Goal: Transaction & Acquisition: Purchase product/service

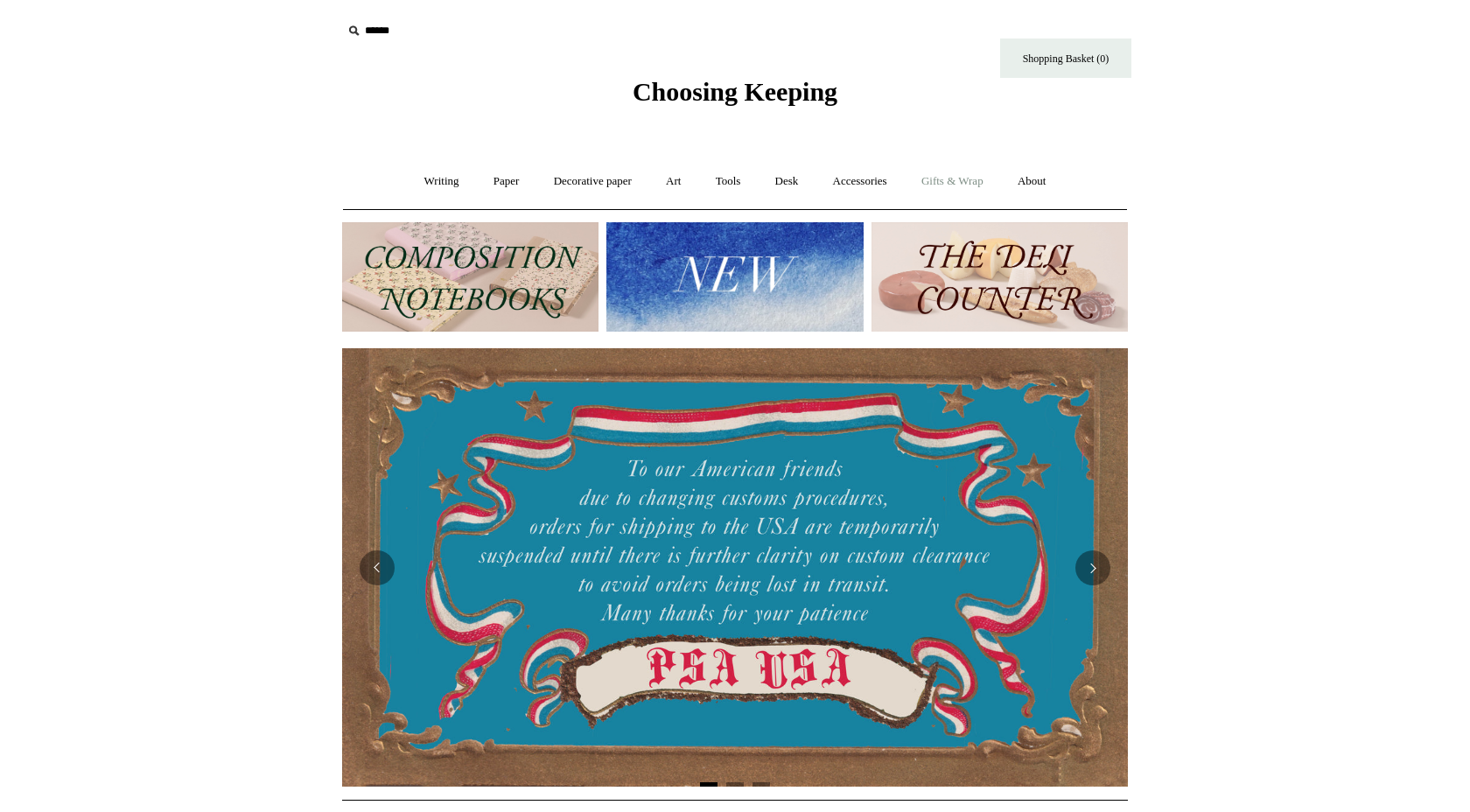
click at [981, 183] on link "Gifts & Wrap +" at bounding box center [953, 182] width 94 height 46
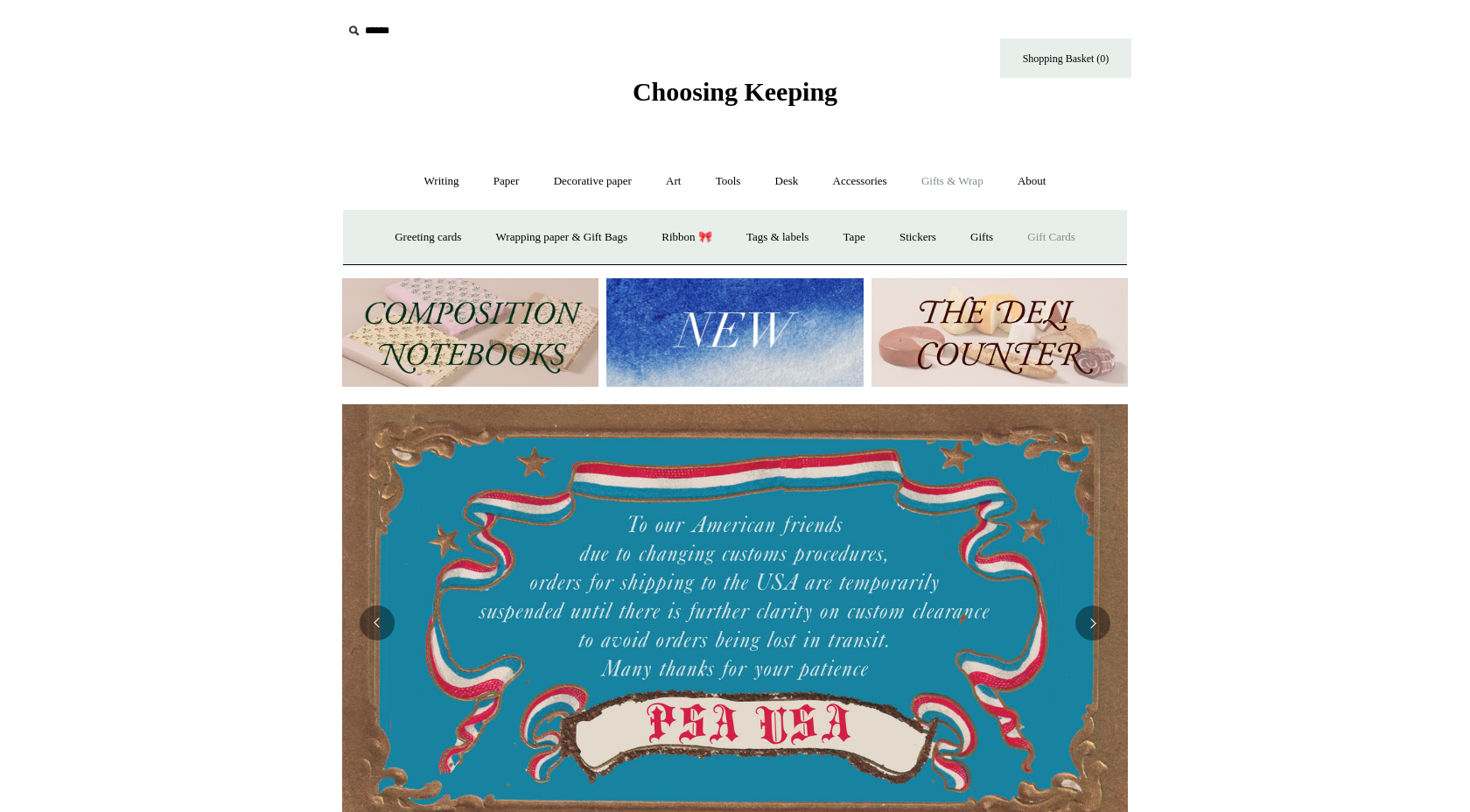
click at [1045, 237] on link "Gift Cards" at bounding box center [1052, 237] width 80 height 46
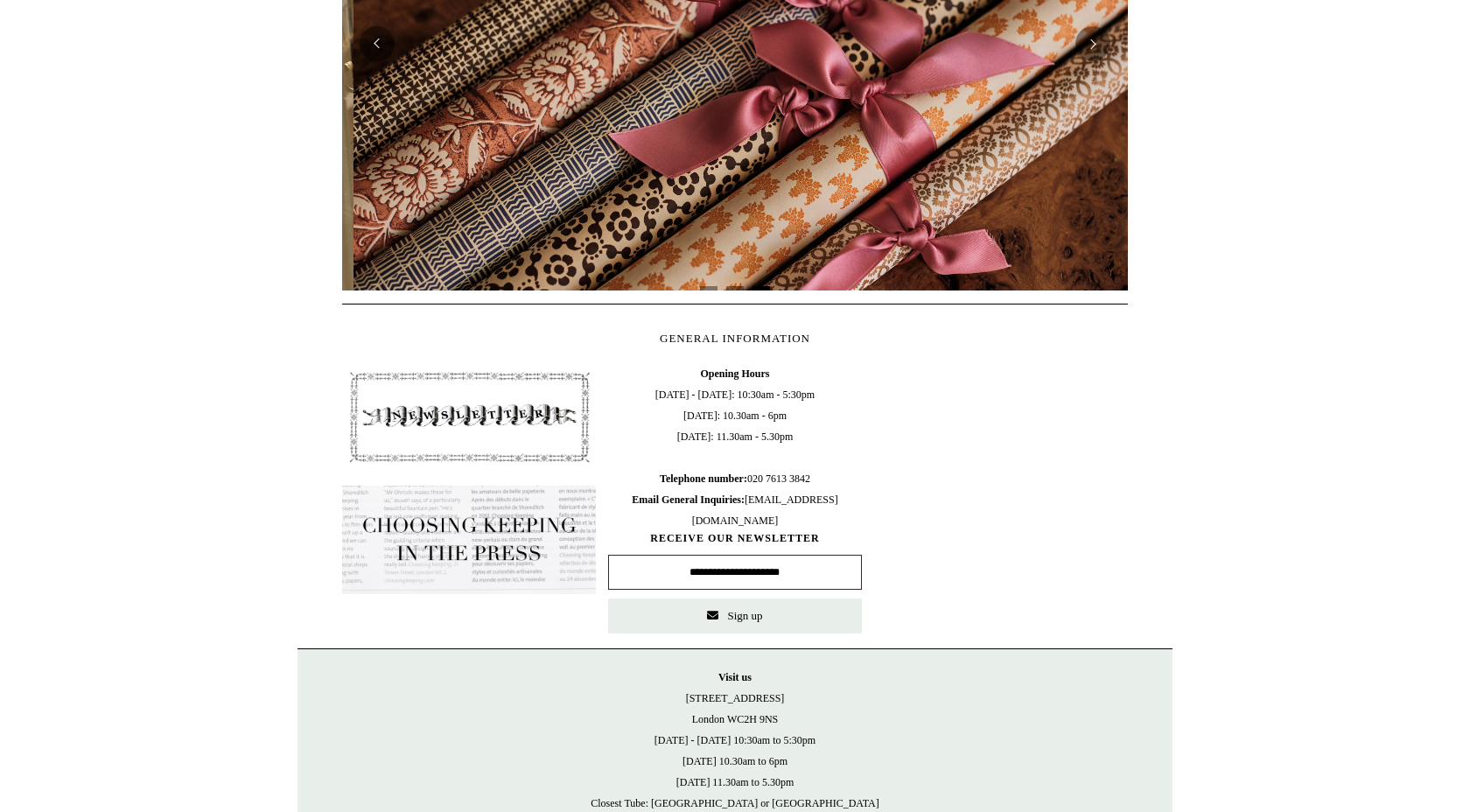
scroll to position [0, 1572]
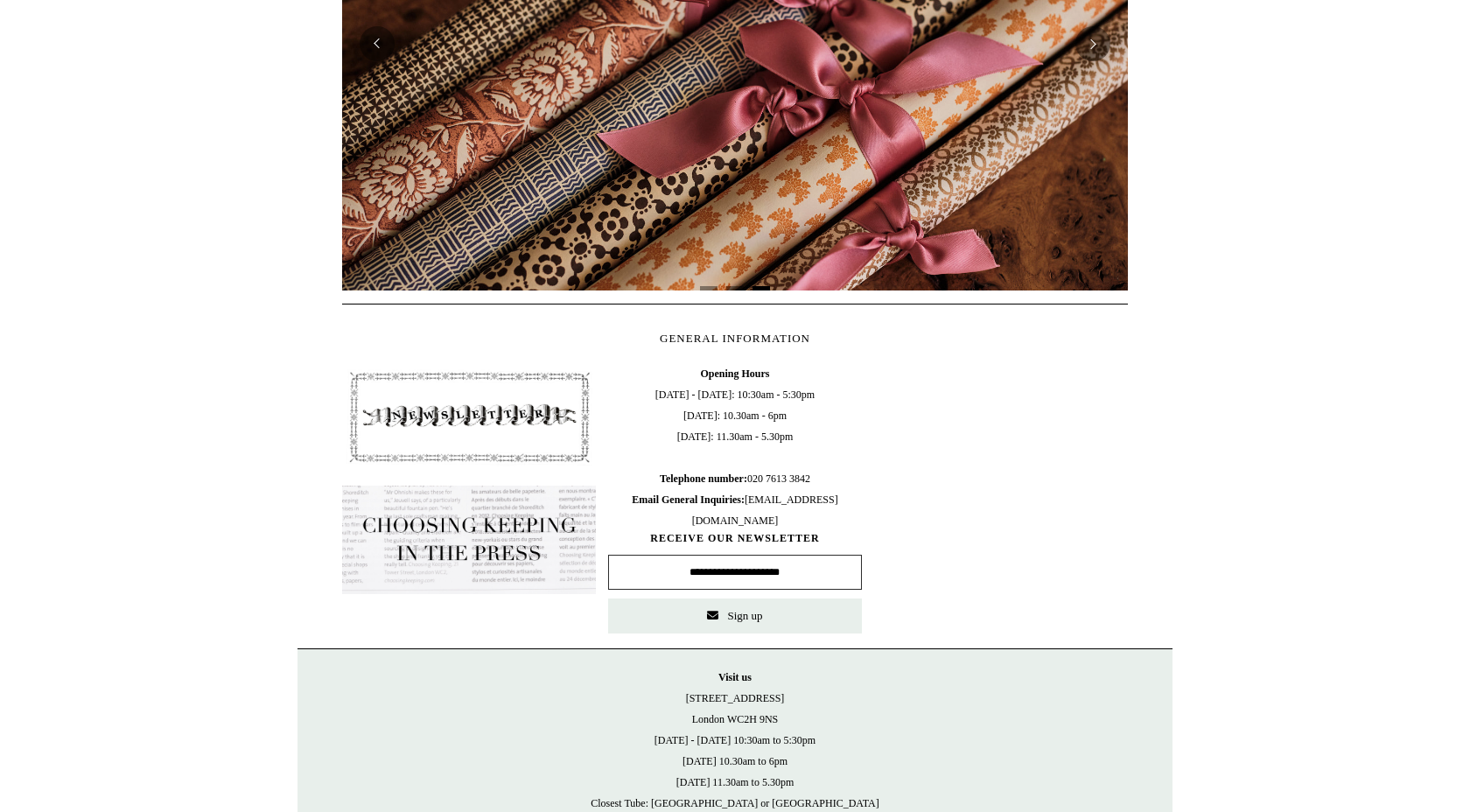
click at [1229, 153] on html "Menu Choosing Keeping * Shipping Information Shopping Basket (0) * ⤺ + +" at bounding box center [735, 157] width 1470 height 1529
